Goal: Transaction & Acquisition: Purchase product/service

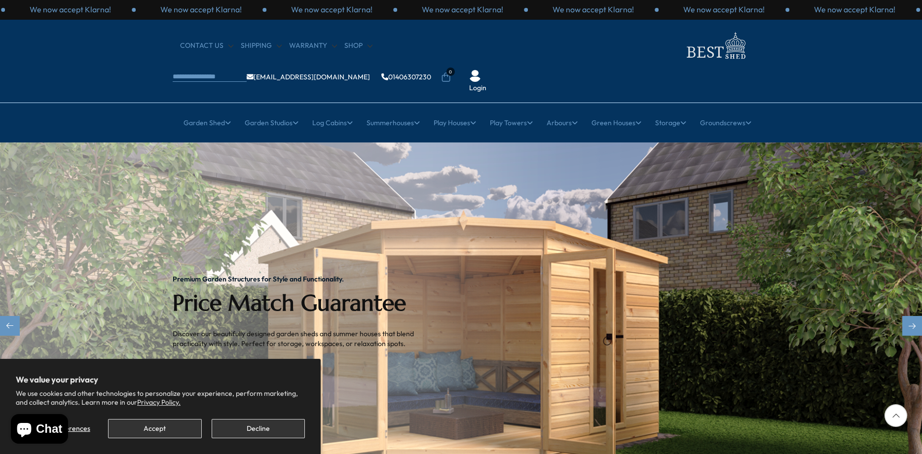
scroll to position [151, 0]
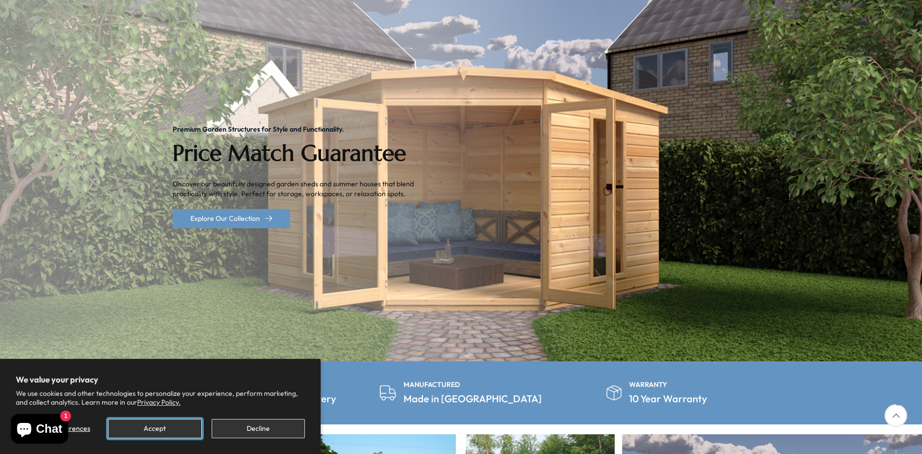
click at [167, 431] on button "Accept" at bounding box center [154, 428] width 93 height 19
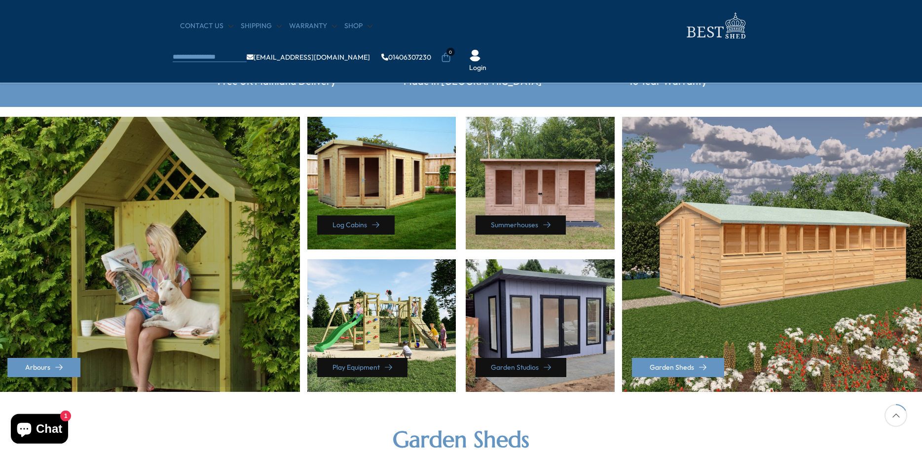
scroll to position [453, 0]
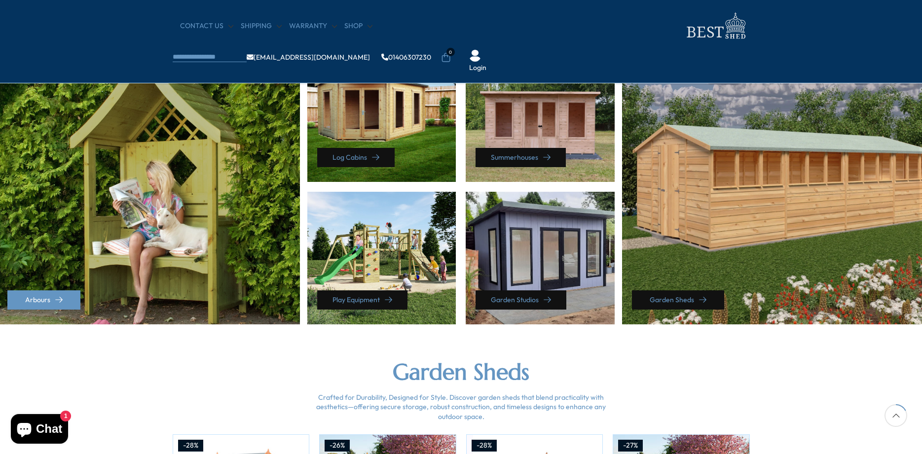
click at [665, 301] on link "Garden Sheds" at bounding box center [678, 299] width 92 height 19
click at [706, 303] on link "Garden Sheds" at bounding box center [678, 299] width 92 height 19
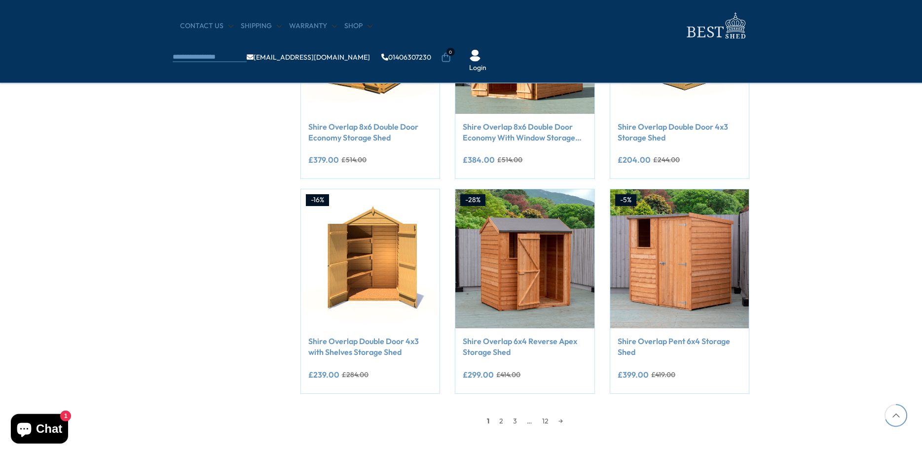
scroll to position [704, 0]
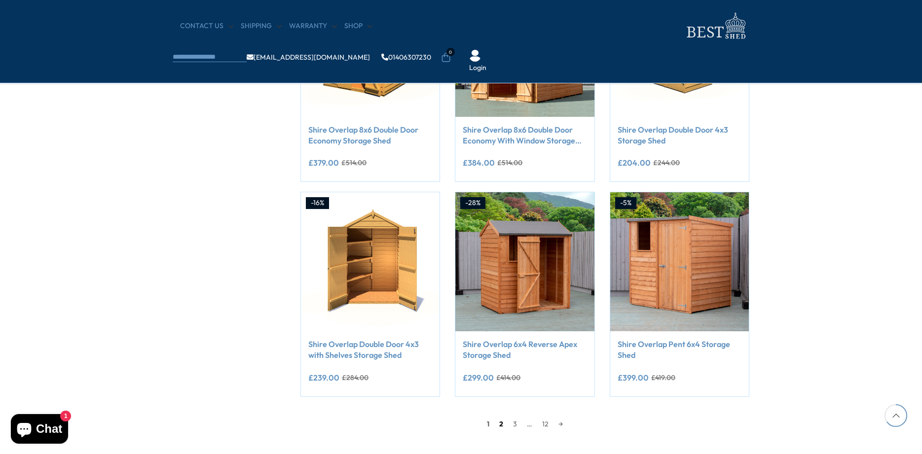
click at [501, 428] on link "2" at bounding box center [501, 424] width 14 height 15
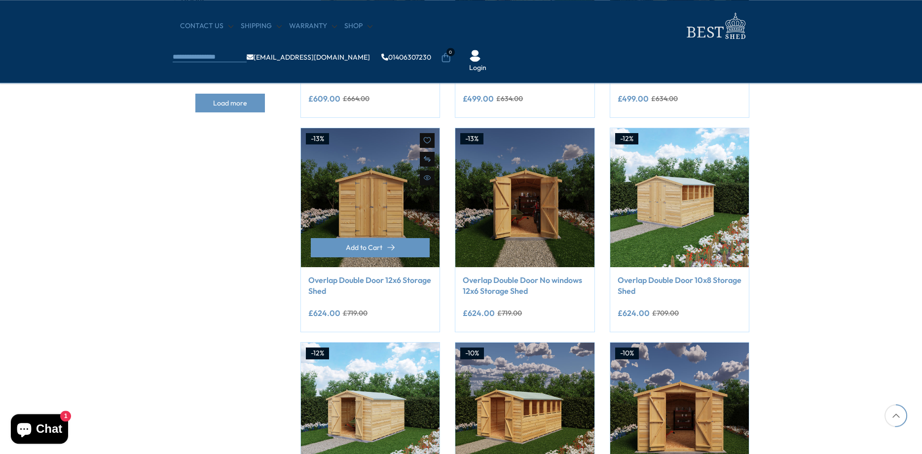
scroll to position [595, 0]
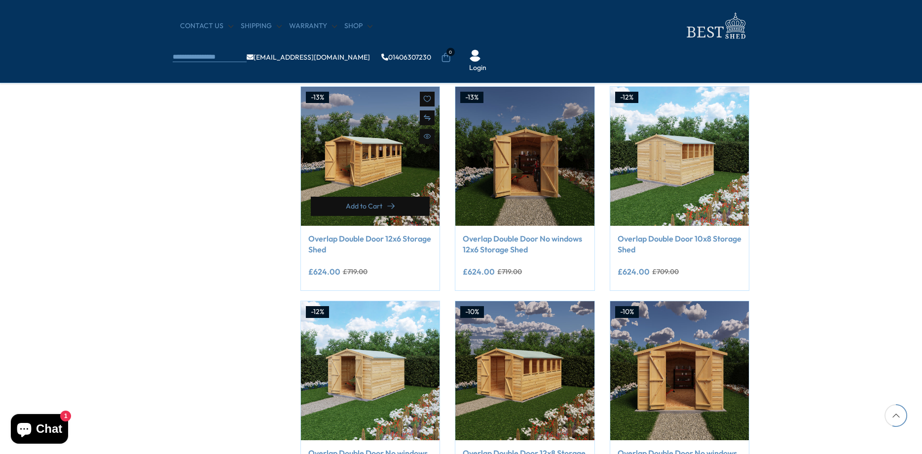
click at [361, 203] on span "Add to Cart" at bounding box center [364, 206] width 36 height 7
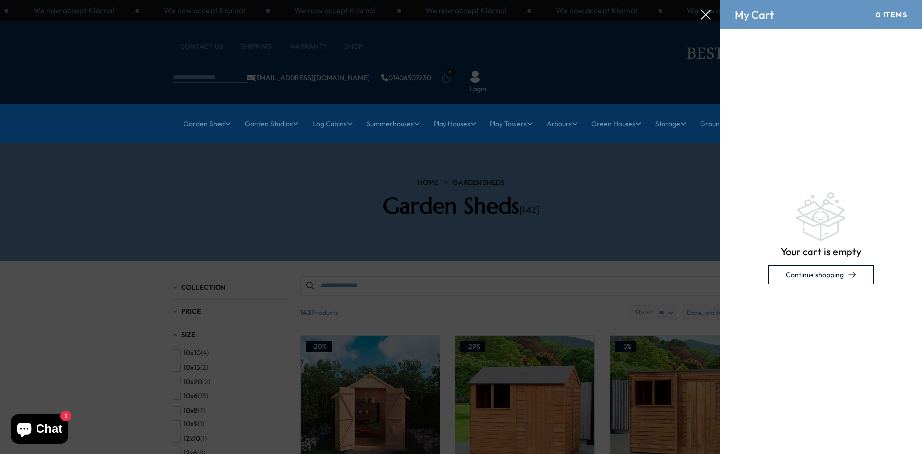
scroll to position [0, 0]
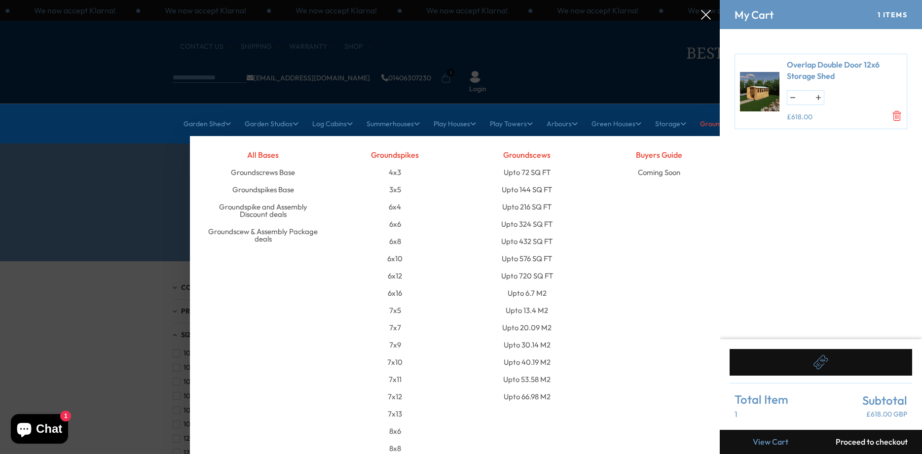
click at [708, 220] on div "Buyers Guide Coming Soon" at bounding box center [659, 336] width 132 height 380
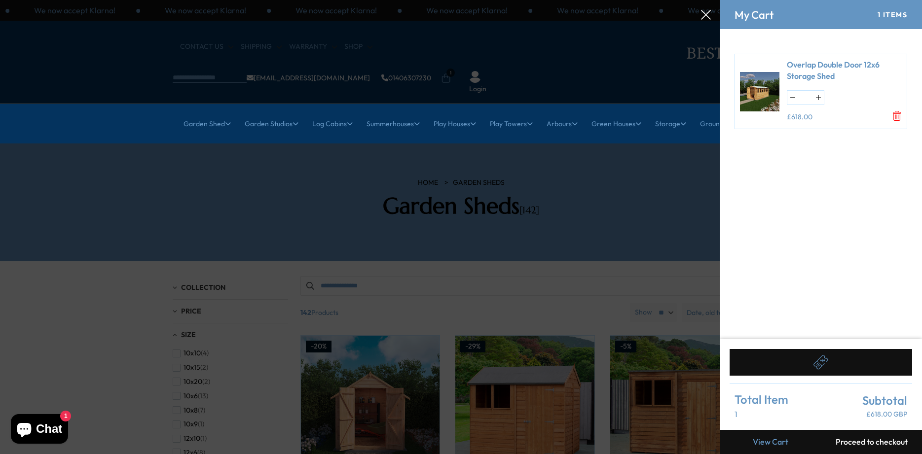
click at [316, 0] on div at bounding box center [461, 0] width 922 height 0
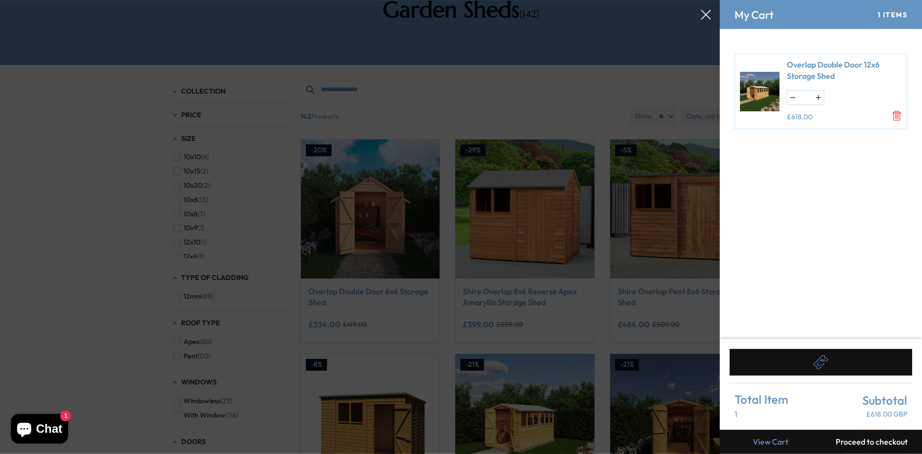
scroll to position [201, 0]
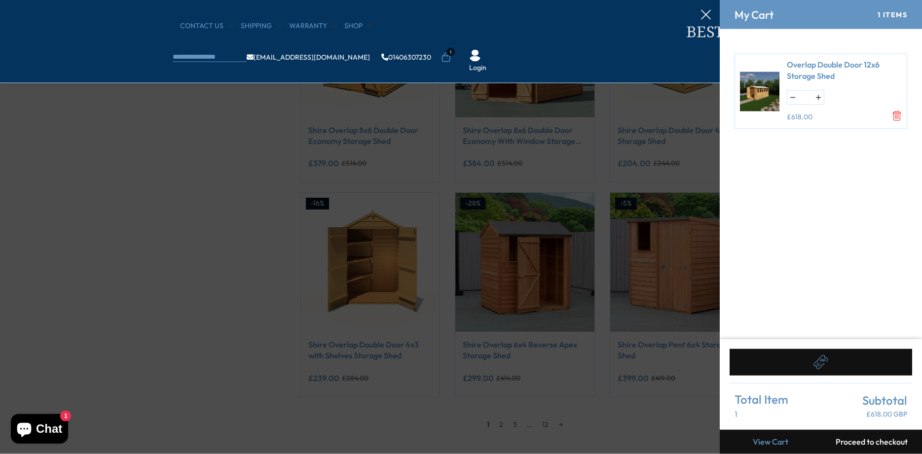
scroll to position [704, 0]
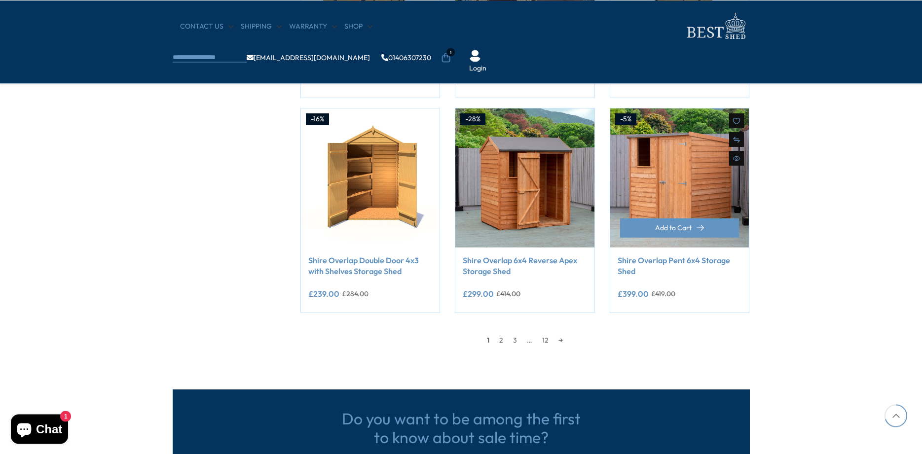
scroll to position [805, 0]
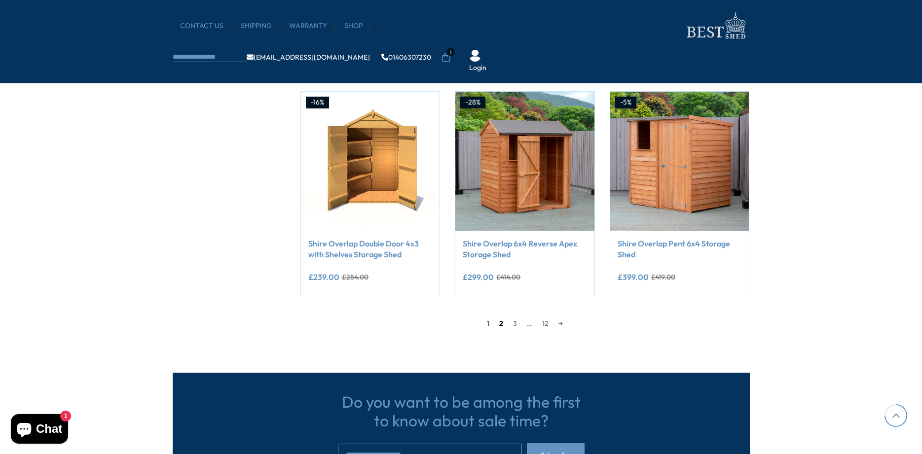
click at [500, 324] on link "2" at bounding box center [501, 323] width 14 height 15
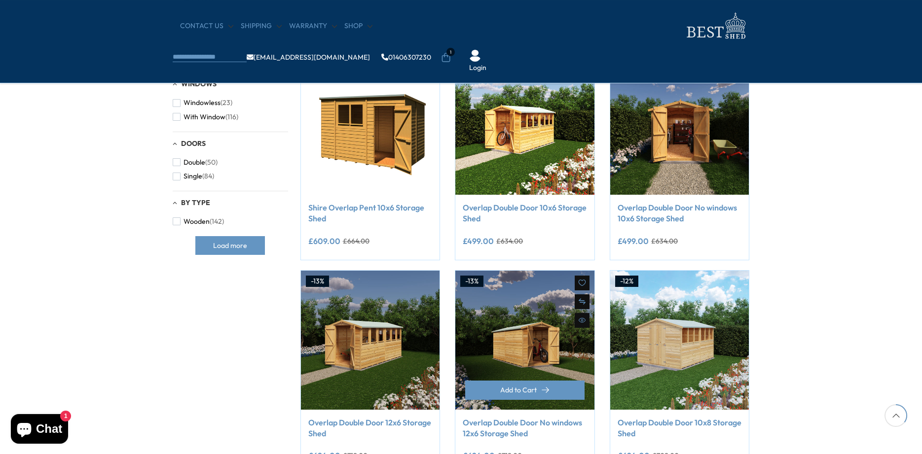
scroll to position [444, 0]
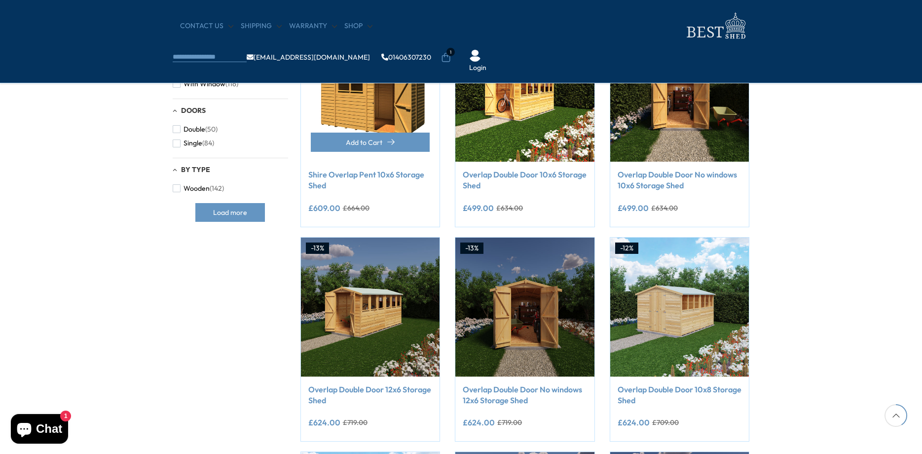
click at [381, 193] on div "Shire Overlap Pent 10x6 Storage Shed" at bounding box center [370, 184] width 124 height 30
click at [389, 207] on div "£609.00 £664.00" at bounding box center [370, 208] width 124 height 8
click at [397, 190] on link "Shire Overlap Pent 10x6 Storage Shed" at bounding box center [370, 180] width 124 height 22
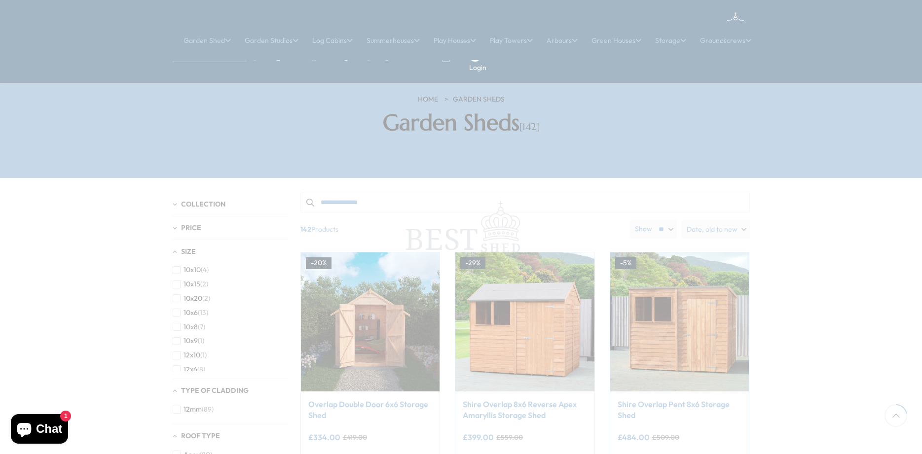
scroll to position [444, 0]
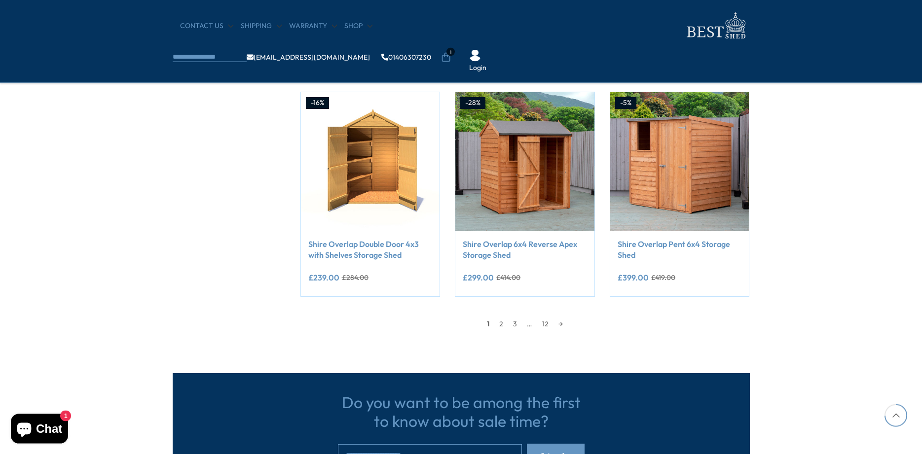
scroll to position [805, 0]
